Goal: Find specific page/section: Find specific page/section

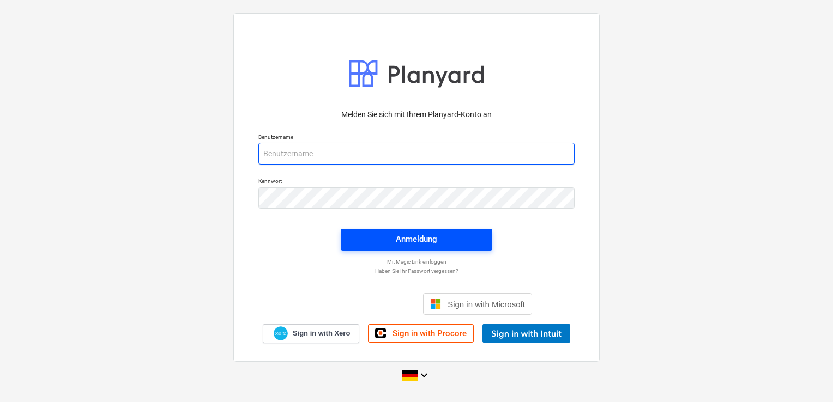
type input "[EMAIL_ADDRESS][DOMAIN_NAME]"
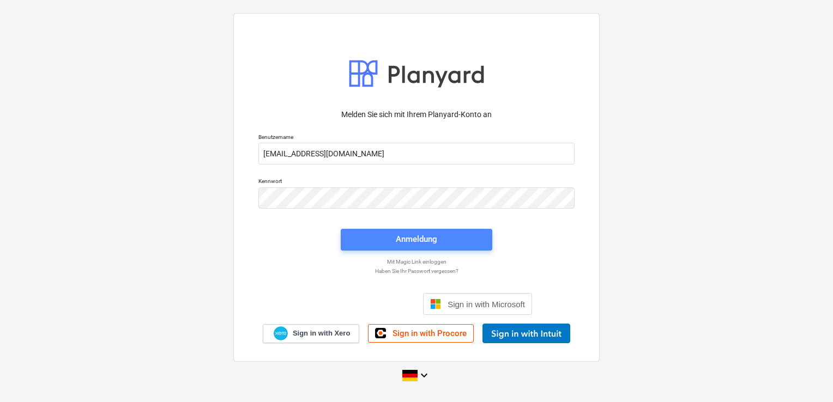
click at [412, 241] on div "Anmeldung" at bounding box center [416, 239] width 41 height 14
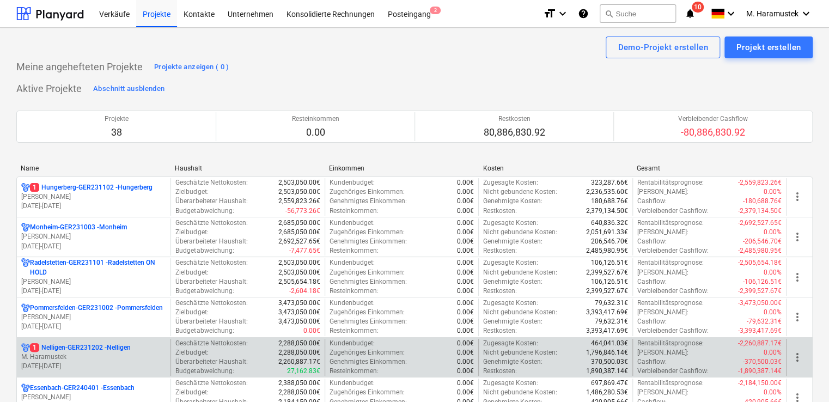
click at [111, 344] on p "1 Nelligen-GER231202 - Nelligen" at bounding box center [80, 347] width 101 height 9
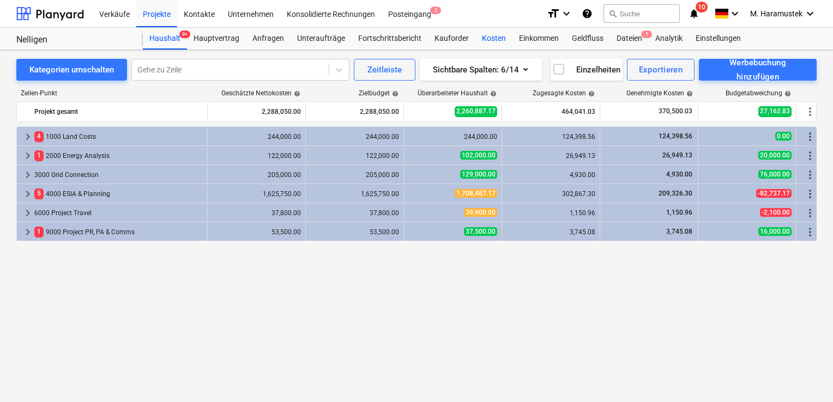
click at [488, 38] on div "Kosten" at bounding box center [493, 39] width 37 height 22
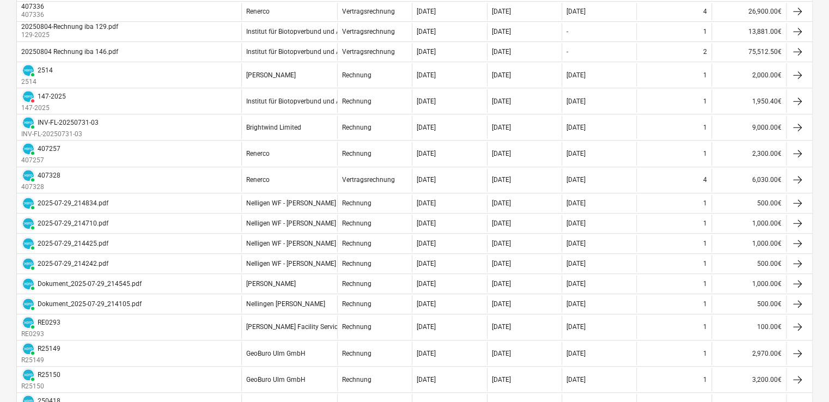
scroll to position [296, 0]
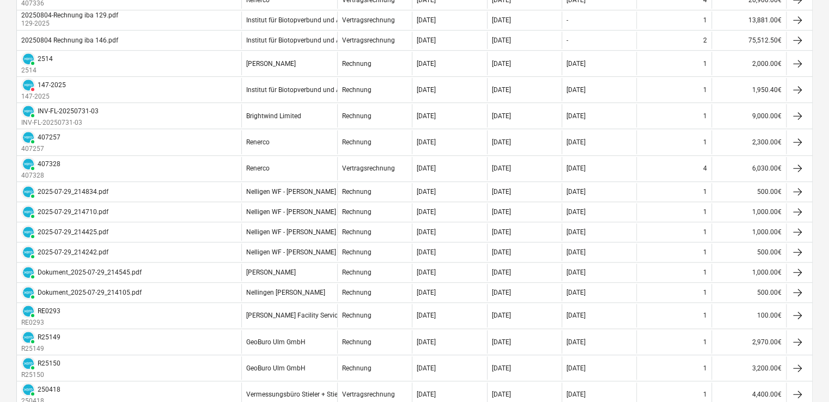
click at [406, 230] on div "Rechnung" at bounding box center [374, 231] width 75 height 17
